Goal: Task Accomplishment & Management: Manage account settings

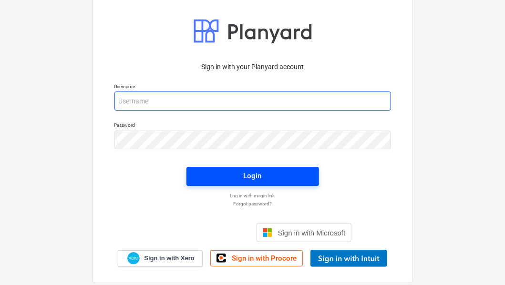
type input "[EMAIL_ADDRESS][DOMAIN_NAME]"
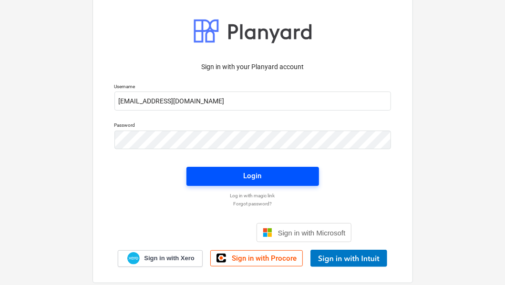
click at [253, 179] on div "Login" at bounding box center [253, 176] width 18 height 12
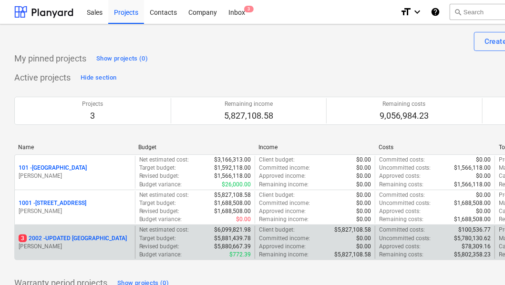
click at [101, 244] on p "[PERSON_NAME]" at bounding box center [75, 247] width 113 height 8
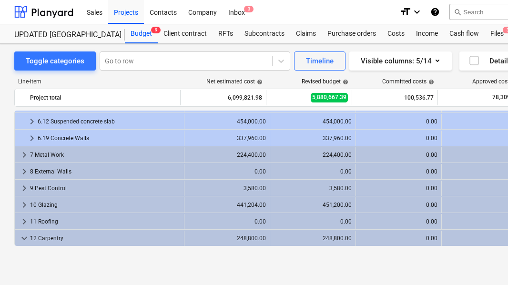
scroll to position [809, 0]
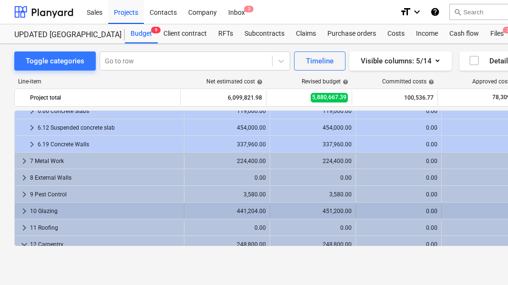
click at [126, 209] on div "10 Glazing" at bounding box center [105, 211] width 150 height 15
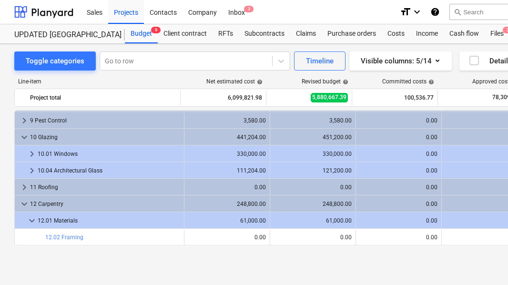
scroll to position [892, 0]
